Goal: Information Seeking & Learning: Learn about a topic

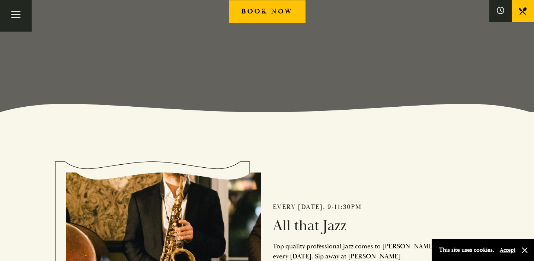
scroll to position [73, 0]
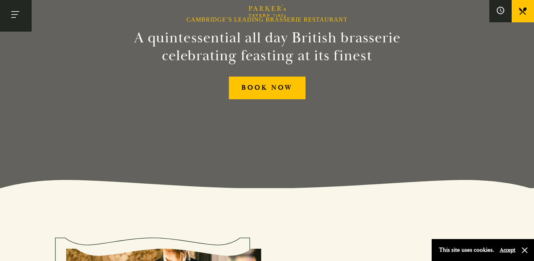
click at [21, 21] on button "Toggle navigation" at bounding box center [16, 16] width 32 height 32
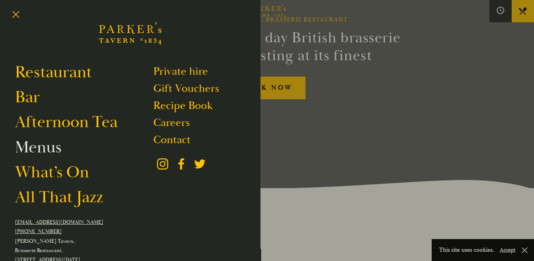
click at [47, 151] on link "Menus" at bounding box center [38, 147] width 46 height 21
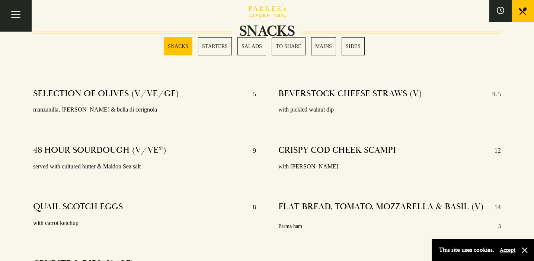
scroll to position [288, 0]
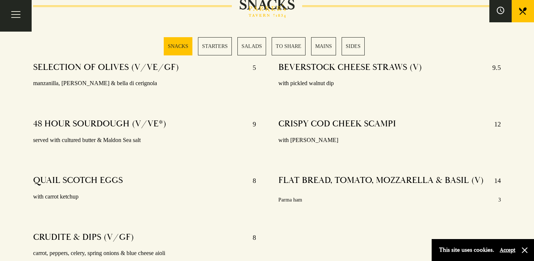
click at [319, 44] on link "MAINS" at bounding box center [323, 46] width 25 height 18
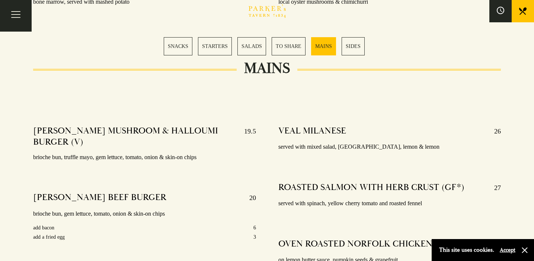
scroll to position [1303, 0]
